Goal: Transaction & Acquisition: Purchase product/service

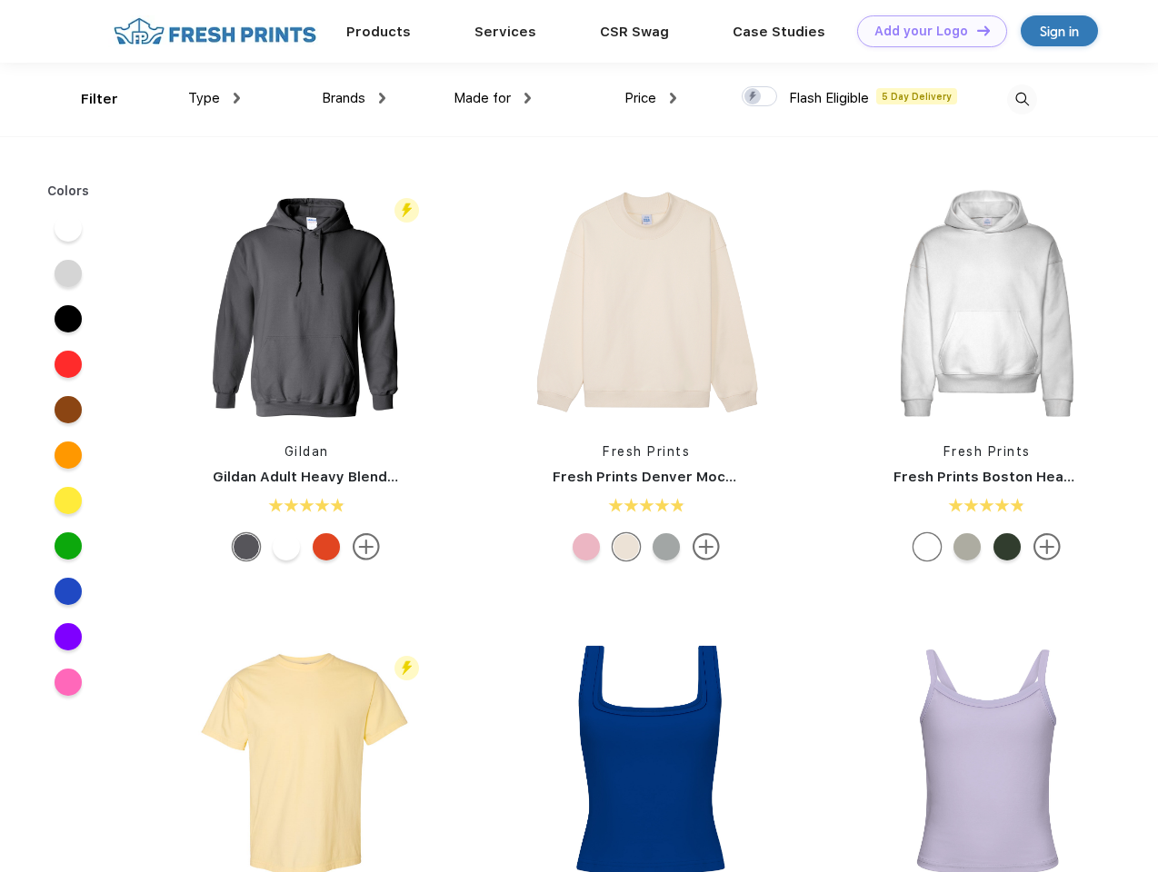
scroll to position [1, 0]
click at [925, 31] on link "Add your Logo Design Tool" at bounding box center [932, 31] width 150 height 32
click at [0, 0] on div "Design Tool" at bounding box center [0, 0] width 0 height 0
click at [975, 30] on link "Add your Logo Design Tool" at bounding box center [932, 31] width 150 height 32
click at [87, 99] on div "Filter" at bounding box center [99, 99] width 37 height 21
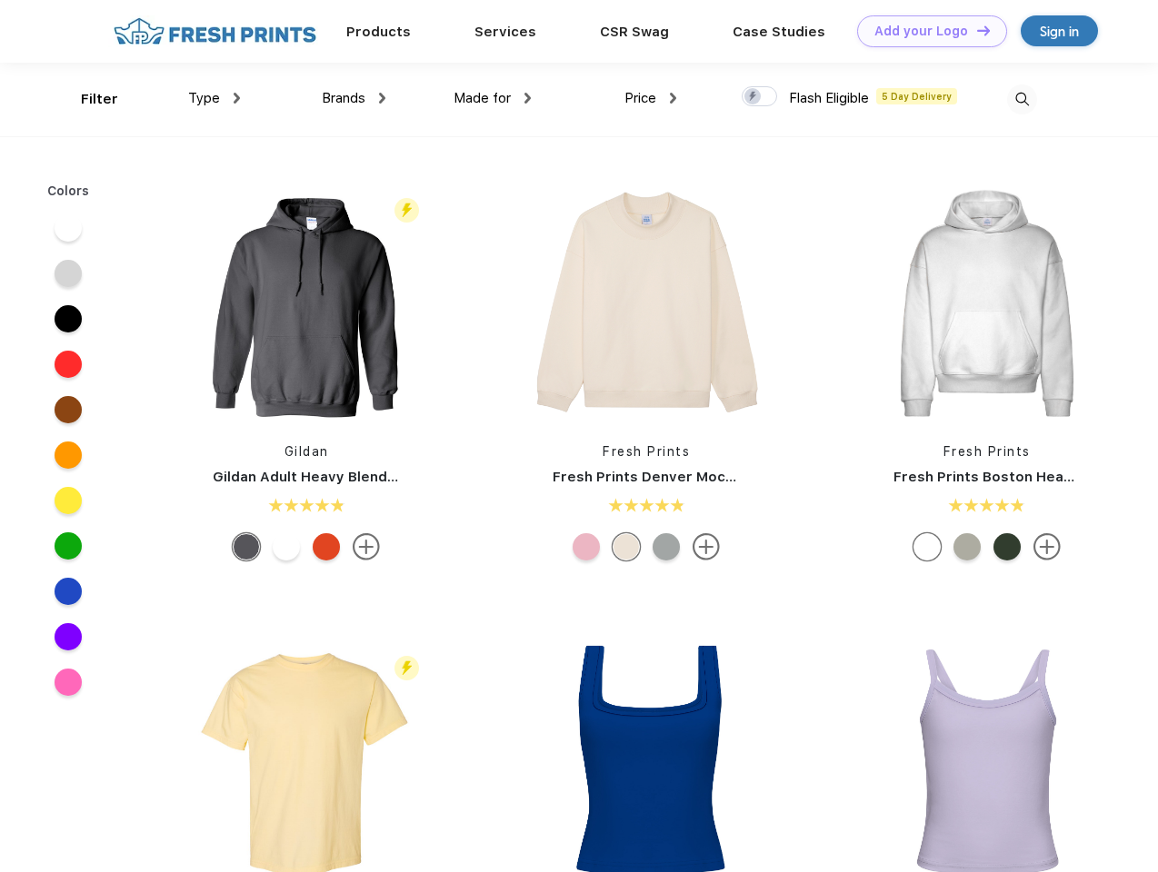
click at [214, 98] on span "Type" at bounding box center [204, 98] width 32 height 16
click at [353, 98] on span "Brands" at bounding box center [344, 98] width 44 height 16
click at [492, 98] on span "Made for" at bounding box center [481, 98] width 57 height 16
click at [651, 98] on span "Price" at bounding box center [640, 98] width 32 height 16
click at [760, 97] on div at bounding box center [758, 96] width 35 height 20
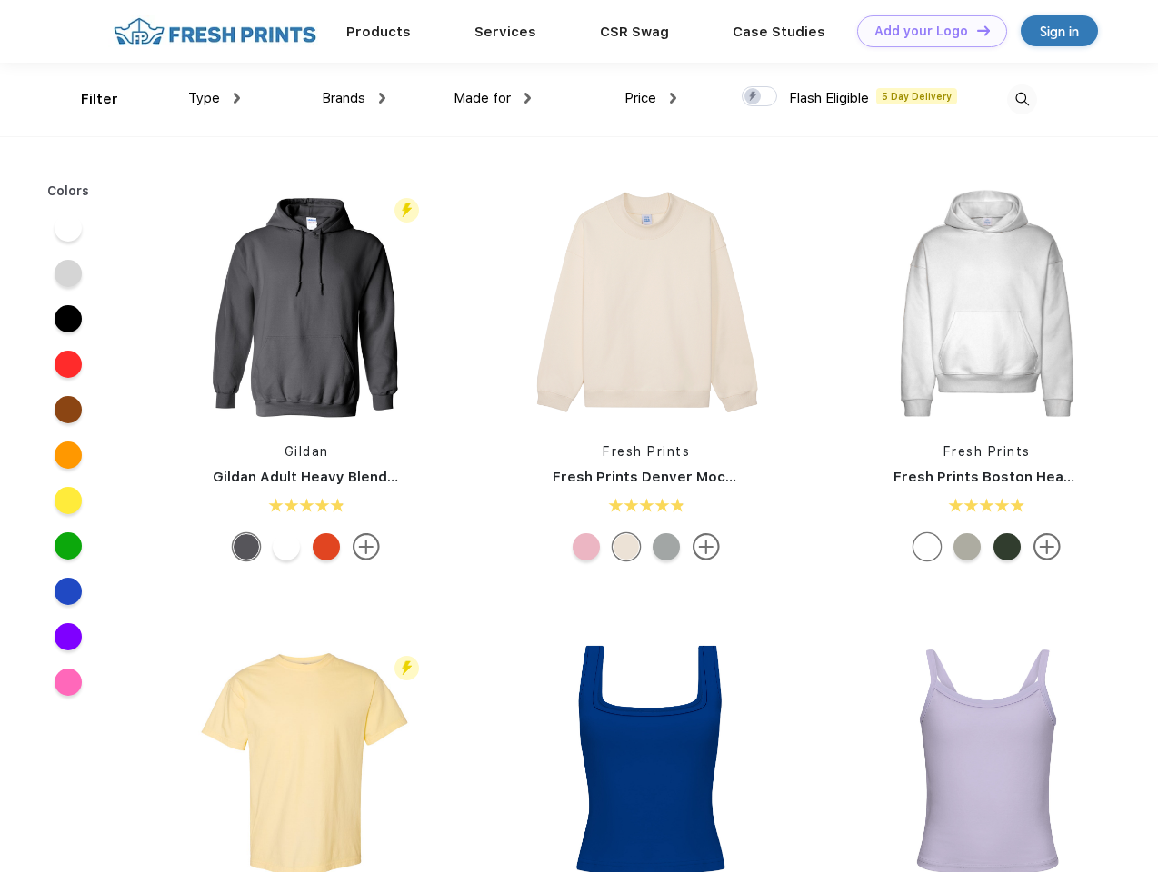
click at [753, 97] on input "checkbox" at bounding box center [747, 91] width 12 height 12
click at [1021, 99] on img at bounding box center [1022, 99] width 30 height 30
